Goal: Task Accomplishment & Management: Use online tool/utility

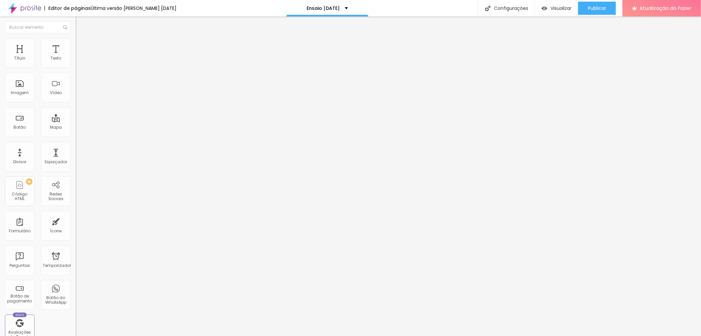
click at [76, 39] on img at bounding box center [79, 41] width 6 height 6
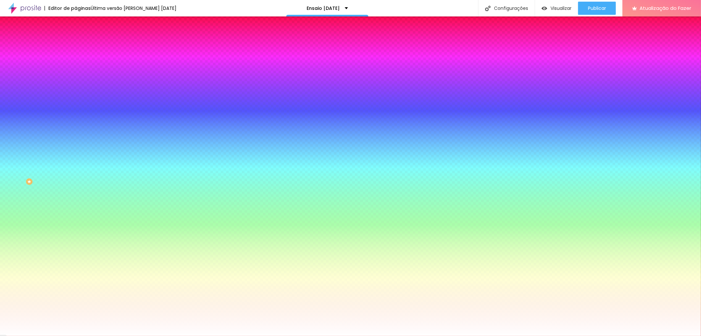
click at [80, 60] on font "Trocar imagem" at bounding box center [96, 58] width 32 height 6
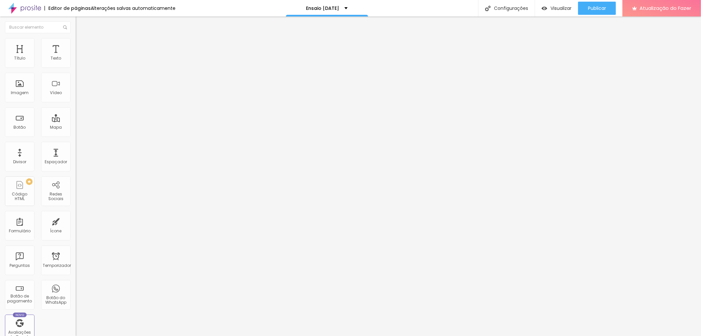
click at [82, 45] on font "Estilo" at bounding box center [87, 43] width 10 height 6
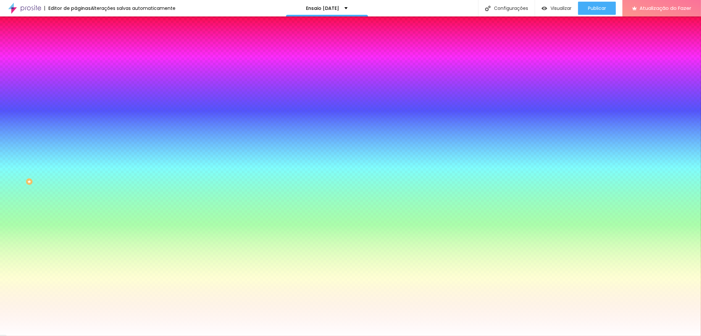
click at [80, 60] on font "Trocar imagem" at bounding box center [96, 58] width 32 height 6
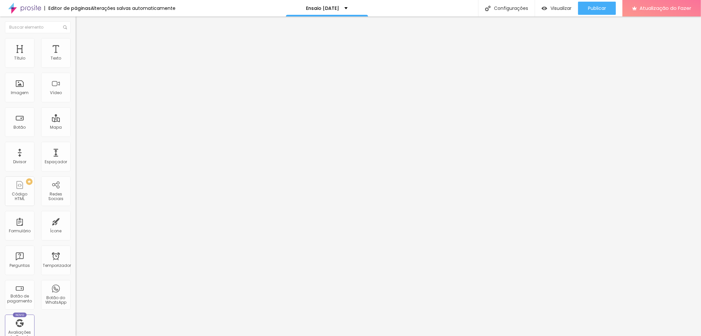
click at [76, 40] on li "Avançado" at bounding box center [114, 41] width 76 height 7
click at [76, 37] on img at bounding box center [79, 35] width 6 height 6
click at [76, 119] on button "button" at bounding box center [80, 115] width 9 height 7
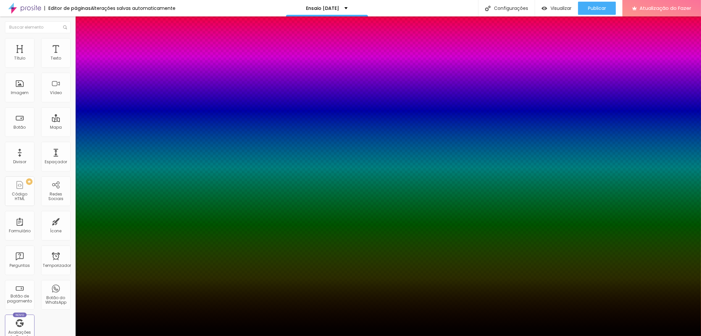
type input "#000000"
drag, startPoint x: 102, startPoint y: 225, endPoint x: 115, endPoint y: 257, distance: 33.9
click at [114, 259] on body "Editor de páginas Alterações [PERSON_NAME] automaticamente Ensaio [DATE] Config…" at bounding box center [350, 168] width 701 height 336
type input "5"
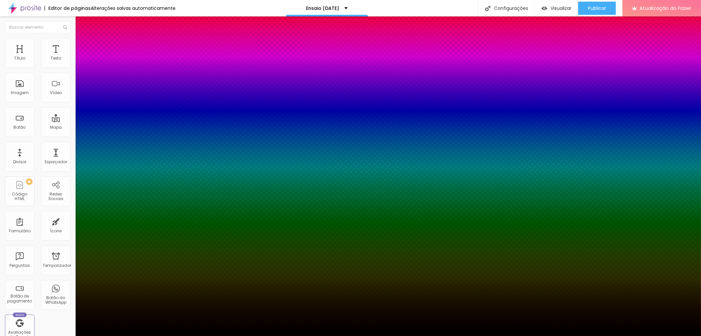
type input "3"
type input "9"
type input "7"
type input "11"
type input "9"
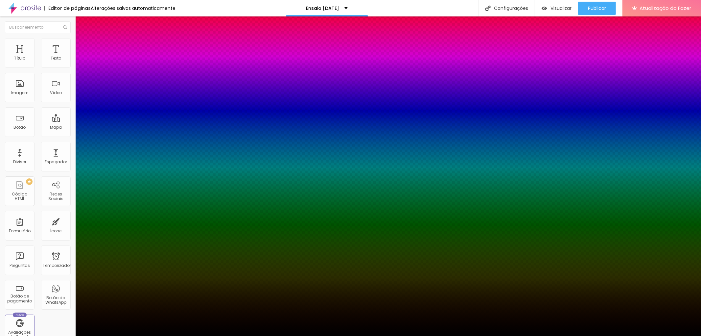
type input "13"
type input "12"
type input "15"
type input "13"
type input "16"
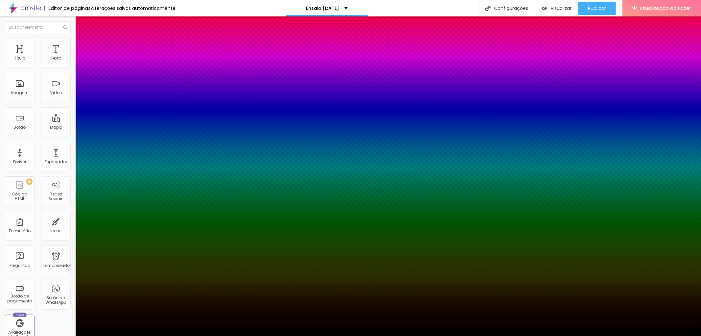
type input "14"
type input "15"
type input "22"
type input "27"
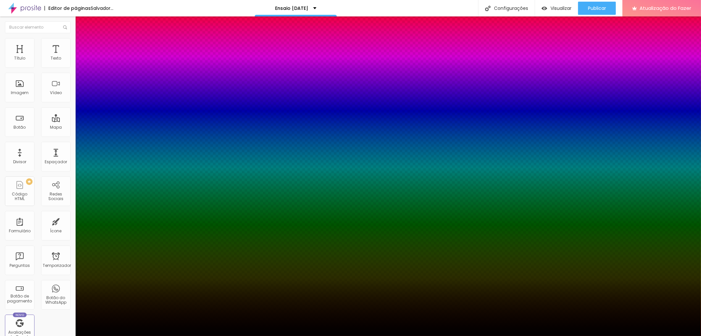
type input "27"
type input "32"
type input "39"
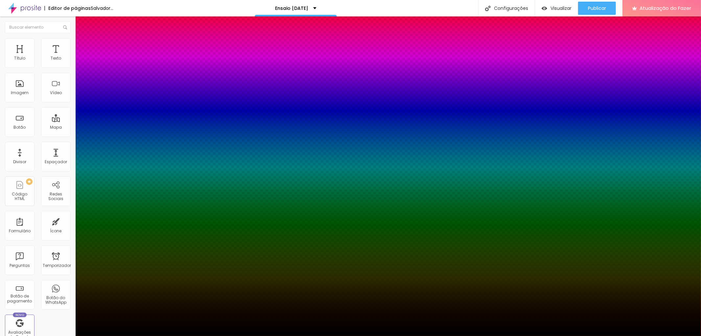
type input "57"
type input "62"
type input "79"
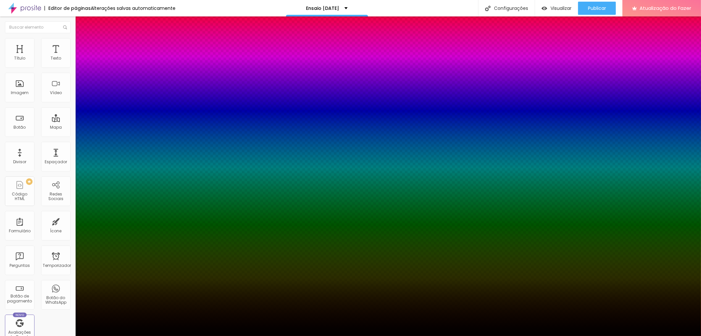
type input "79"
type input "86"
type input "94"
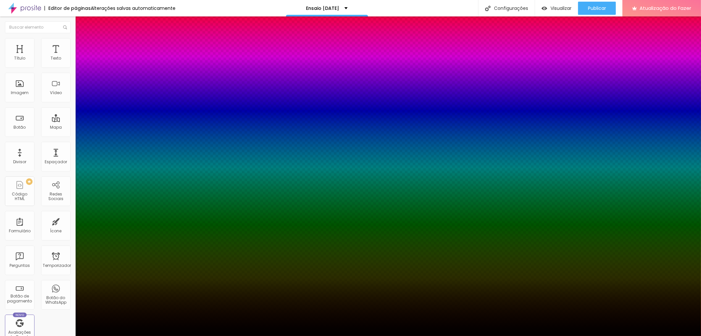
type input "100"
type input "99"
type input "74"
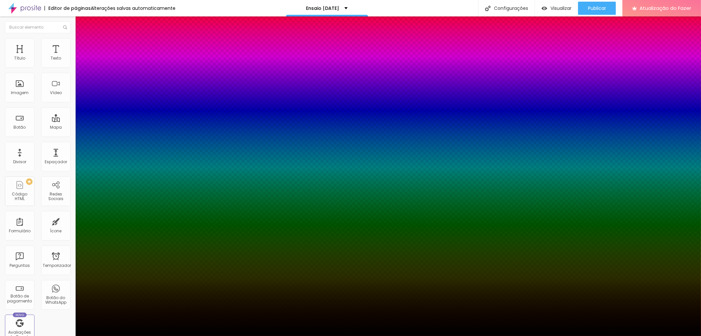
type input "74"
type input "39"
type input "20"
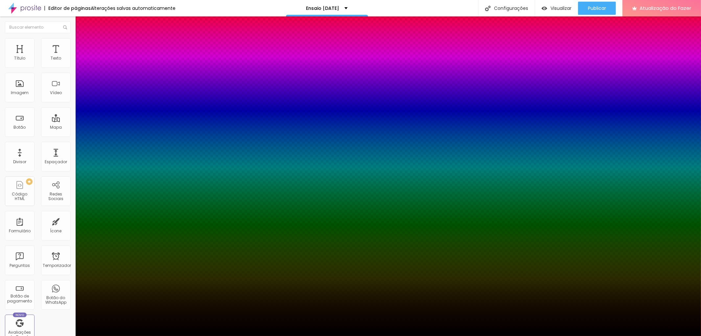
type input "7"
type input "0"
drag, startPoint x: 112, startPoint y: 224, endPoint x: 107, endPoint y: 224, distance: 4.9
type input "0"
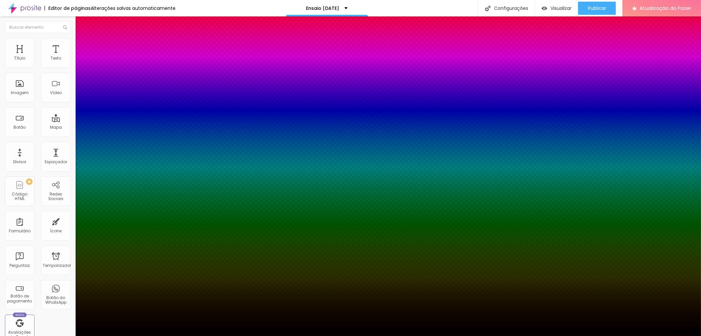
type input "7"
type input "20"
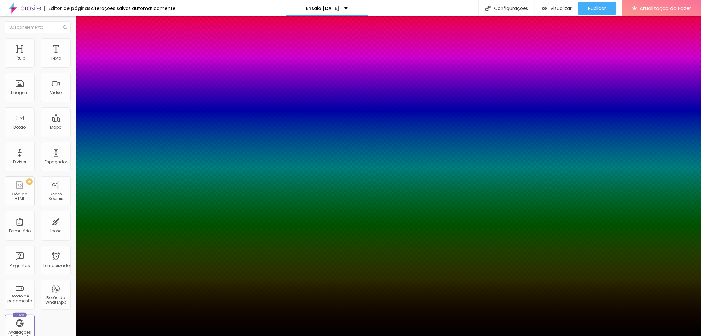
type input "20"
type input "34"
type input "39"
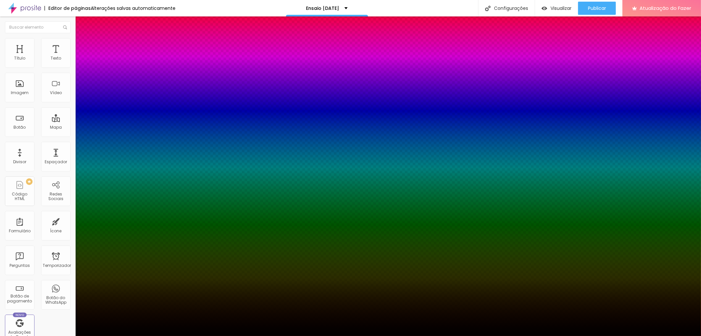
type input "47"
type input "49"
type input "54"
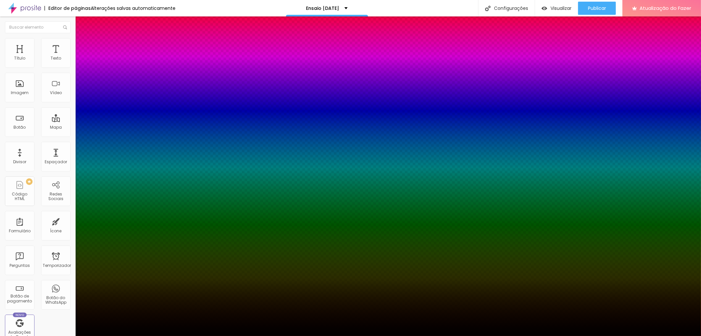
type input "54"
type input "59"
type input "62"
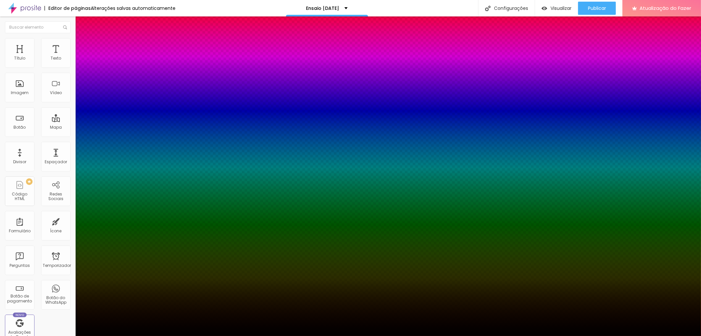
type input "64"
type input "62"
type input "57"
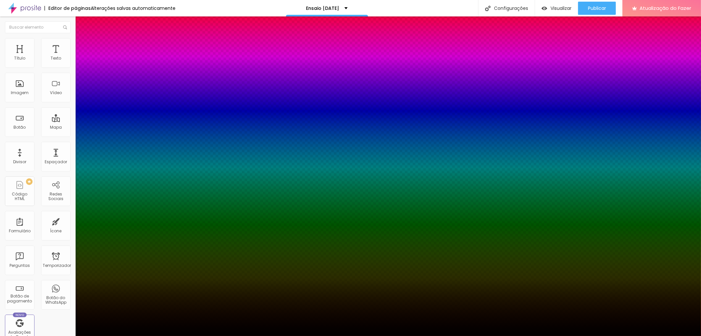
type input "57"
type input "52"
type input "49"
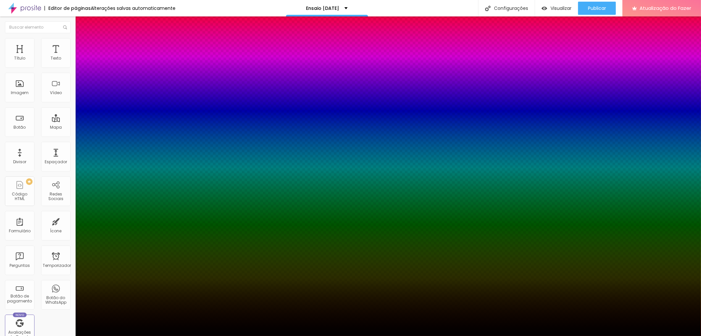
type input "47"
type input "44"
type input "42"
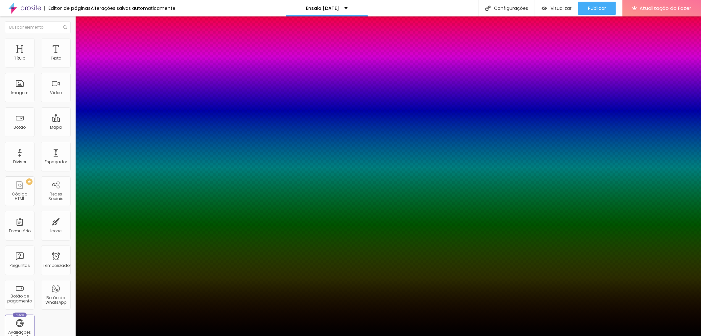
type input "42"
type input "39"
type input "37"
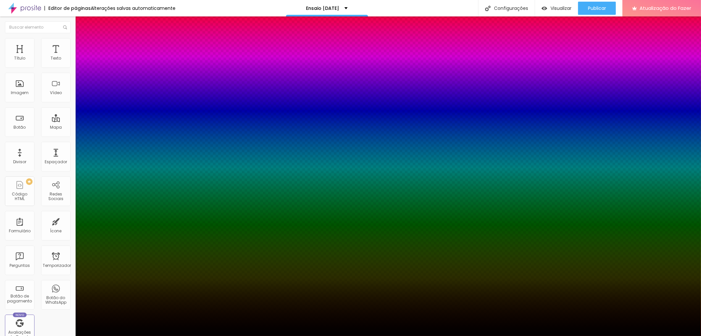
type input "32"
type input "29"
type input "27"
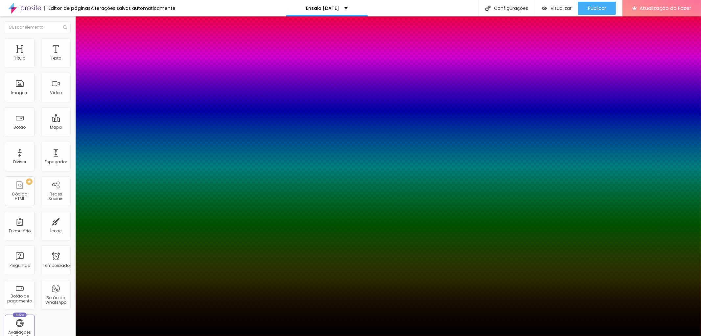
type input "27"
type input "25"
type input "22"
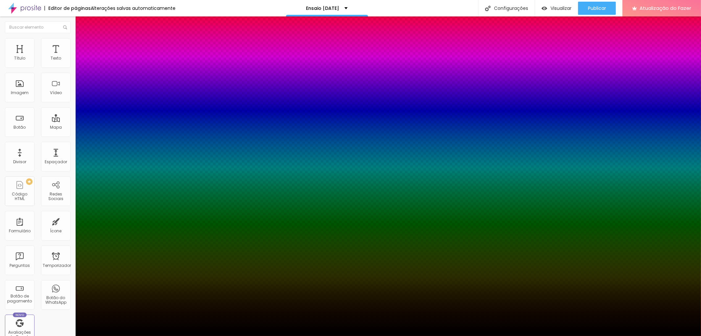
type input "20"
type input "17"
type input "15"
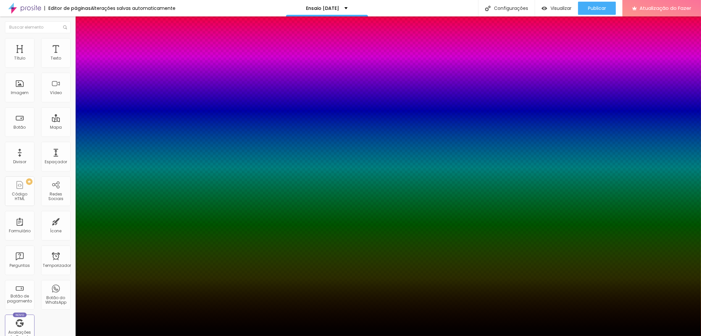
type input "15"
type input "12"
type input "7"
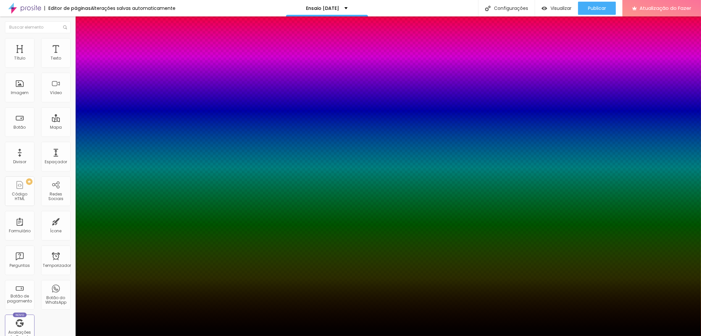
type input "-23"
type input "-15"
type input "-17"
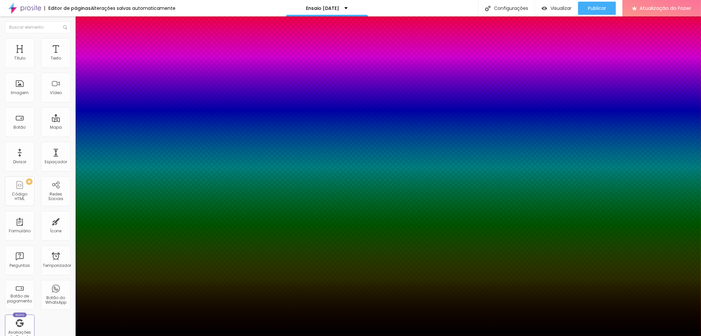
type input "-2"
type input "-10"
type input "-17"
type input "-4"
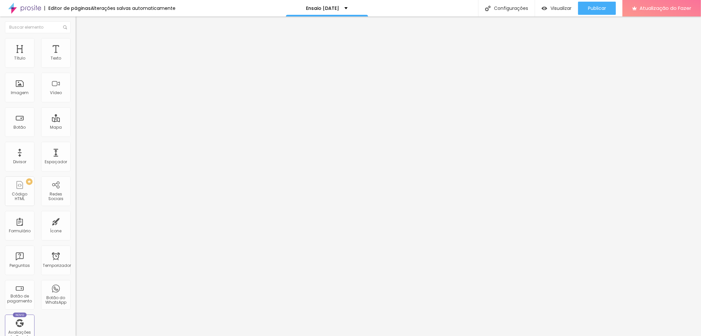
click at [76, 40] on img at bounding box center [79, 41] width 6 height 6
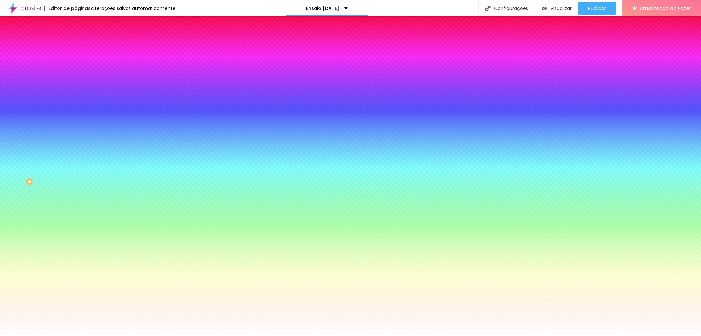
click at [80, 60] on font "Trocar imagem" at bounding box center [96, 58] width 32 height 6
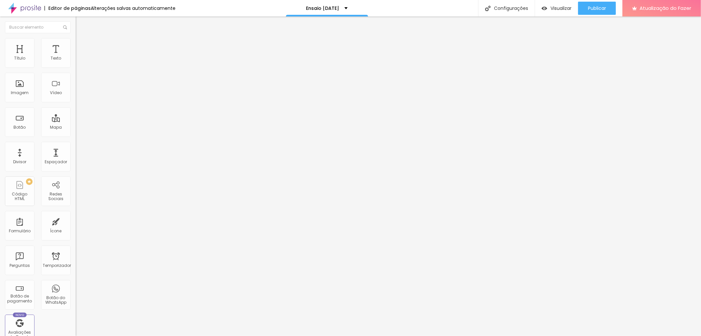
click at [76, 42] on img at bounding box center [79, 41] width 6 height 6
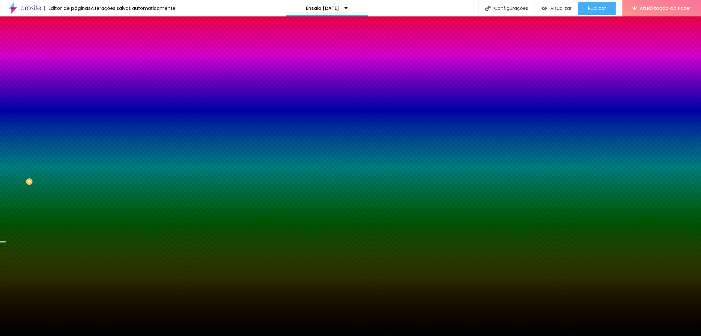
click at [80, 60] on font "Trocar imagem" at bounding box center [96, 58] width 32 height 6
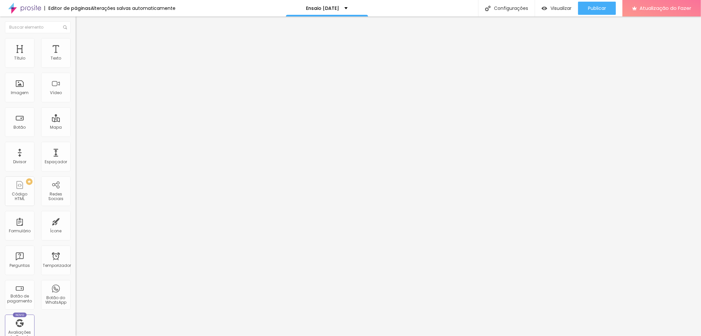
click at [76, 42] on img at bounding box center [79, 41] width 6 height 6
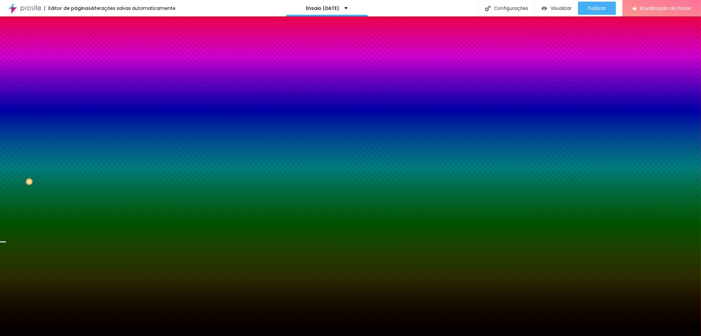
click at [76, 89] on div at bounding box center [114, 89] width 76 height 0
type input "#FFFFFF"
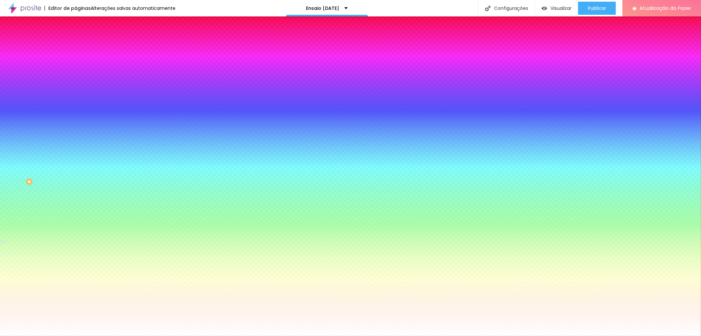
drag, startPoint x: 19, startPoint y: 130, endPoint x: 0, endPoint y: 118, distance: 22.8
click at [76, 118] on div "Imagem de fundo Trocar imagem Efeito da Imagem Nenhum Nenhum Parallax Cor de fu…" at bounding box center [114, 93] width 76 height 85
click at [76, 89] on div at bounding box center [114, 89] width 76 height 0
drag, startPoint x: 66, startPoint y: 163, endPoint x: 67, endPoint y: 114, distance: 49.0
click at [76, 96] on div "Cor de fundo Voltar ao padrão #FFFFFF" at bounding box center [114, 87] width 76 height 18
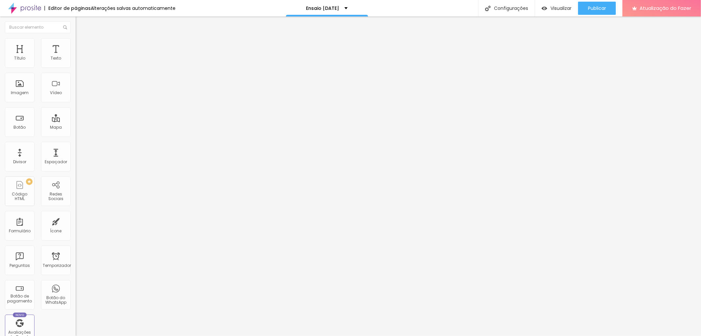
click at [76, 42] on li "Estilo" at bounding box center [114, 41] width 76 height 7
click at [76, 43] on li "Estilo" at bounding box center [114, 41] width 76 height 7
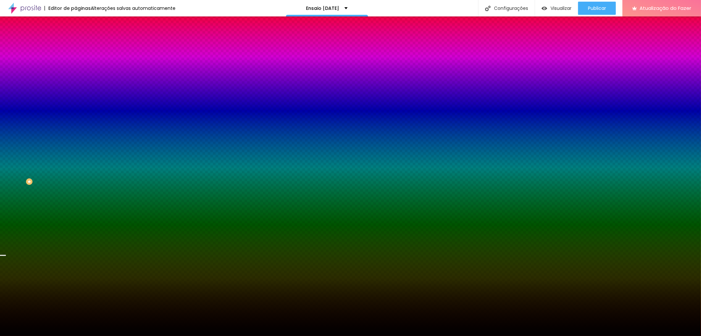
click at [76, 89] on div at bounding box center [114, 89] width 76 height 0
drag, startPoint x: 65, startPoint y: 156, endPoint x: 62, endPoint y: 90, distance: 66.1
click at [76, 98] on div "Imagem de fundo Trocar imagem Efeito da Imagem Nenhum Nenhum Parallax Cor de fu…" at bounding box center [114, 93] width 76 height 85
click at [80, 60] on font "Trocar imagem" at bounding box center [96, 58] width 32 height 6
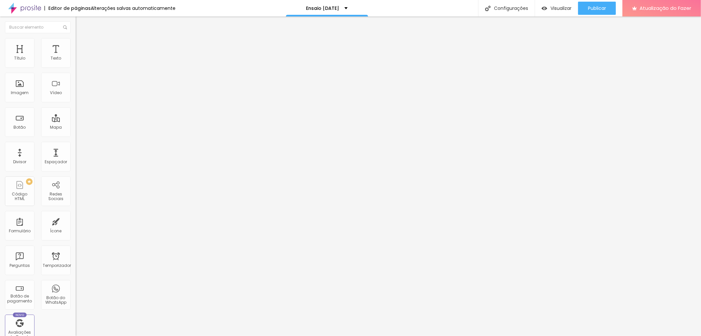
click at [76, 40] on img at bounding box center [79, 41] width 6 height 6
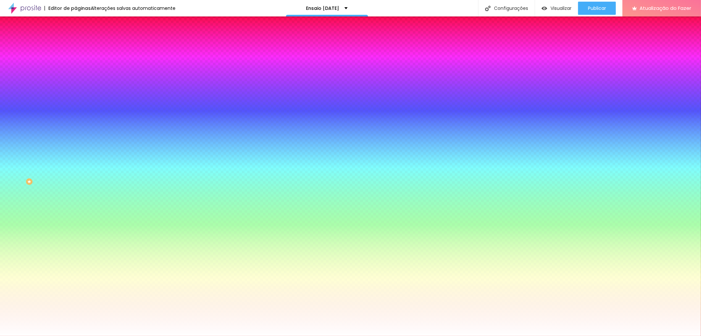
click at [80, 60] on font "Trocar imagem" at bounding box center [96, 58] width 32 height 6
